Goal: Task Accomplishment & Management: Manage account settings

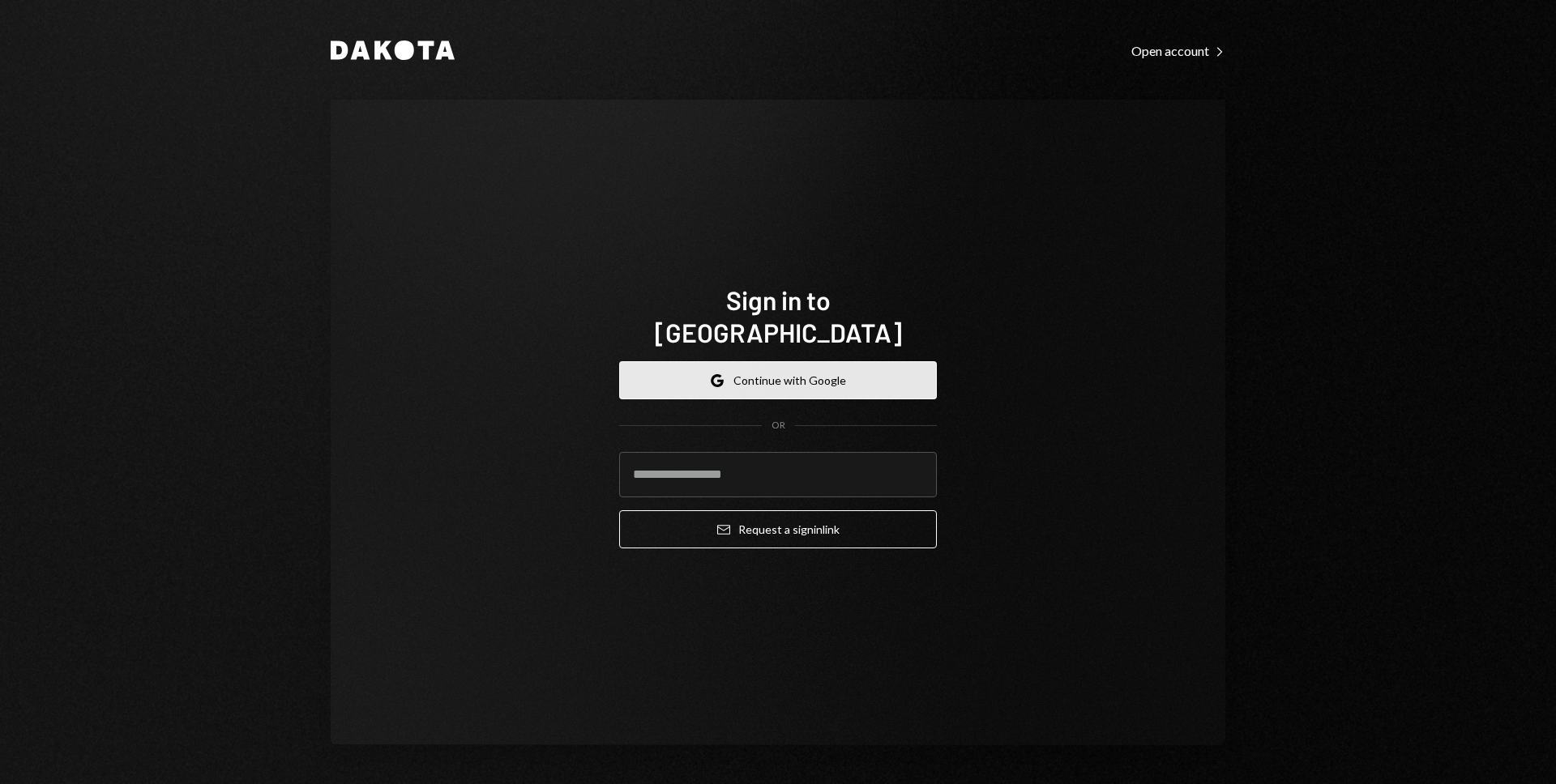
click at [684, 373] on button "Google Continue with Google" at bounding box center [778, 380] width 317 height 38
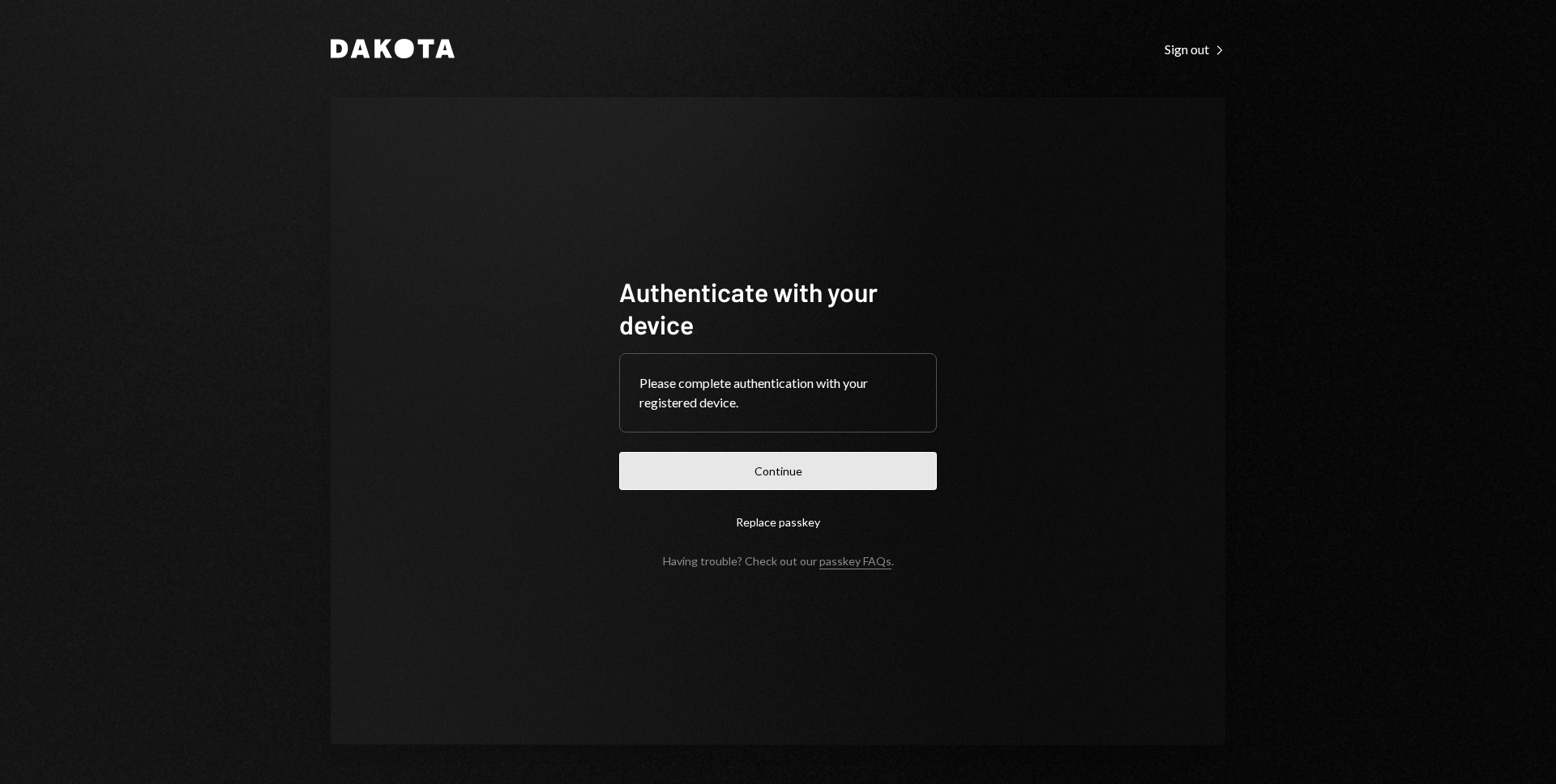
click at [890, 483] on button "Continue" at bounding box center [778, 470] width 317 height 38
